Goal: Information Seeking & Learning: Learn about a topic

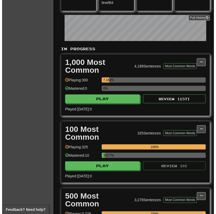
scroll to position [83, 0]
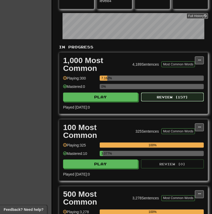
click at [172, 97] on button "Review ( 157 )" at bounding box center [172, 96] width 63 height 9
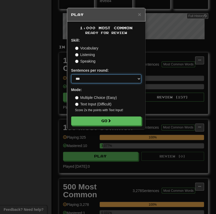
click at [117, 78] on select "* ** ** ** ** ** *** ********" at bounding box center [106, 78] width 70 height 9
select select "**"
click at [71, 74] on select "* ** ** ** ** ** *** ********" at bounding box center [106, 78] width 70 height 9
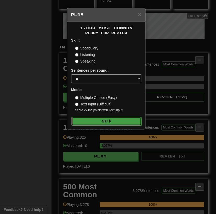
click at [108, 119] on button "Go" at bounding box center [106, 120] width 70 height 9
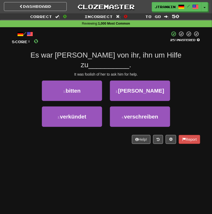
click at [96, 178] on div "Dashboard Clozemaster jtrankin / Toggle Dropdown Dashboard Leaderboard Activity…" at bounding box center [106, 107] width 212 height 214
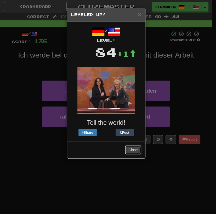
click at [133, 154] on button "Close" at bounding box center [133, 149] width 16 height 9
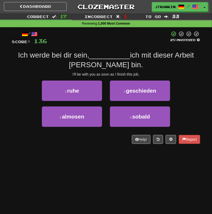
click at [132, 162] on div "Dashboard Clozemaster jtrankin / Toggle Dropdown Dashboard Leaderboard Activity…" at bounding box center [106, 107] width 212 height 214
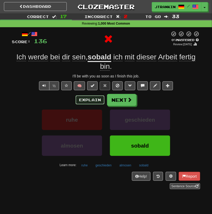
click at [93, 101] on button "Explain" at bounding box center [89, 99] width 29 height 9
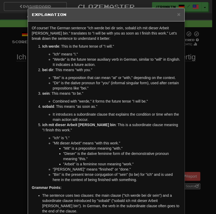
click at [195, 70] on div "× Explanation Of course! The German sentence "Ich werde bei dir sein, sobald ic…" at bounding box center [108, 107] width 216 height 214
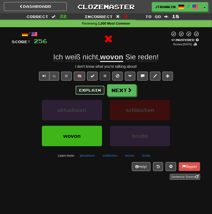
click at [95, 92] on button "Explain" at bounding box center [89, 90] width 29 height 9
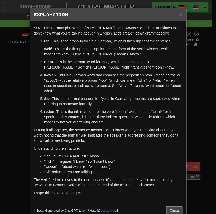
click at [192, 63] on div "× Explanation Sure! The German phrase "Ich [PERSON_NAME] nicht, wovon Sie reden…" at bounding box center [108, 107] width 216 height 214
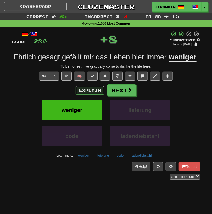
click at [86, 89] on button "Explain" at bounding box center [89, 90] width 29 height 9
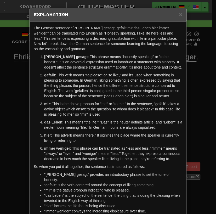
click at [211, 98] on div "× Explanation The German sentence "[PERSON_NAME] gesagt, gefällt mir das Leben …" at bounding box center [108, 107] width 216 height 214
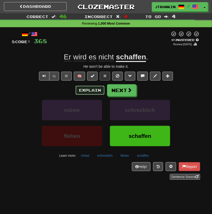
click at [99, 90] on button "Explain" at bounding box center [89, 90] width 29 height 9
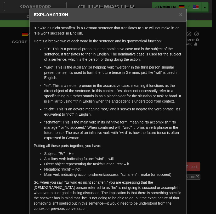
click at [188, 93] on div "× Explanation "Er wird es nicht schaffen" is a German sentence that translates …" at bounding box center [108, 107] width 216 height 214
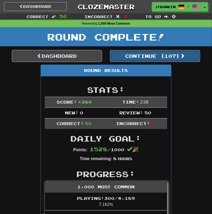
click at [185, 56] on span at bounding box center [182, 55] width 5 height 5
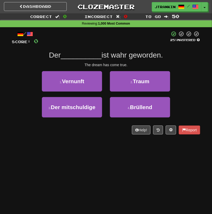
click at [178, 183] on div "Dashboard Clozemaster jtrankin / Toggle Dropdown Dashboard Leaderboard Activity…" at bounding box center [106, 107] width 212 height 214
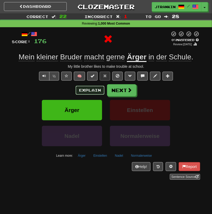
click at [83, 93] on button "Explain" at bounding box center [89, 90] width 29 height 9
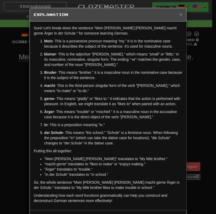
click at [190, 79] on div "× Explanation Sure! Let's break down the sentence "Mein [PERSON_NAME] [PERSON_N…" at bounding box center [108, 107] width 216 height 214
